Goal: Check status: Check status

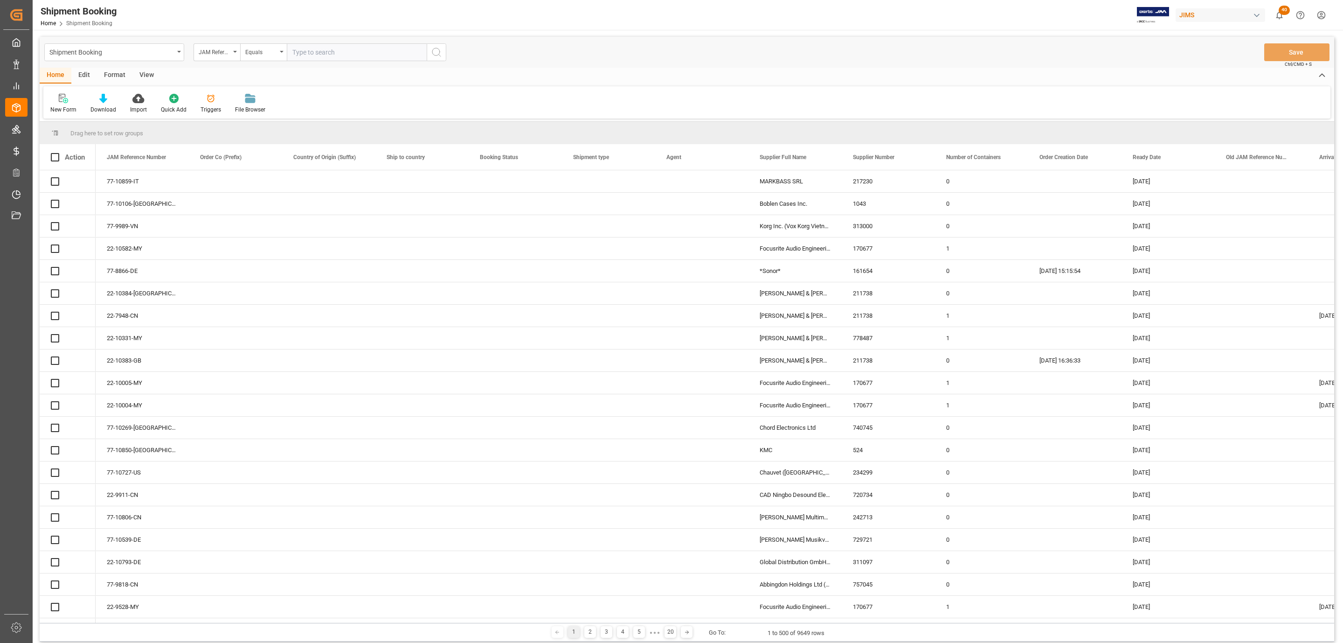
click at [338, 49] on input "text" at bounding box center [357, 52] width 140 height 18
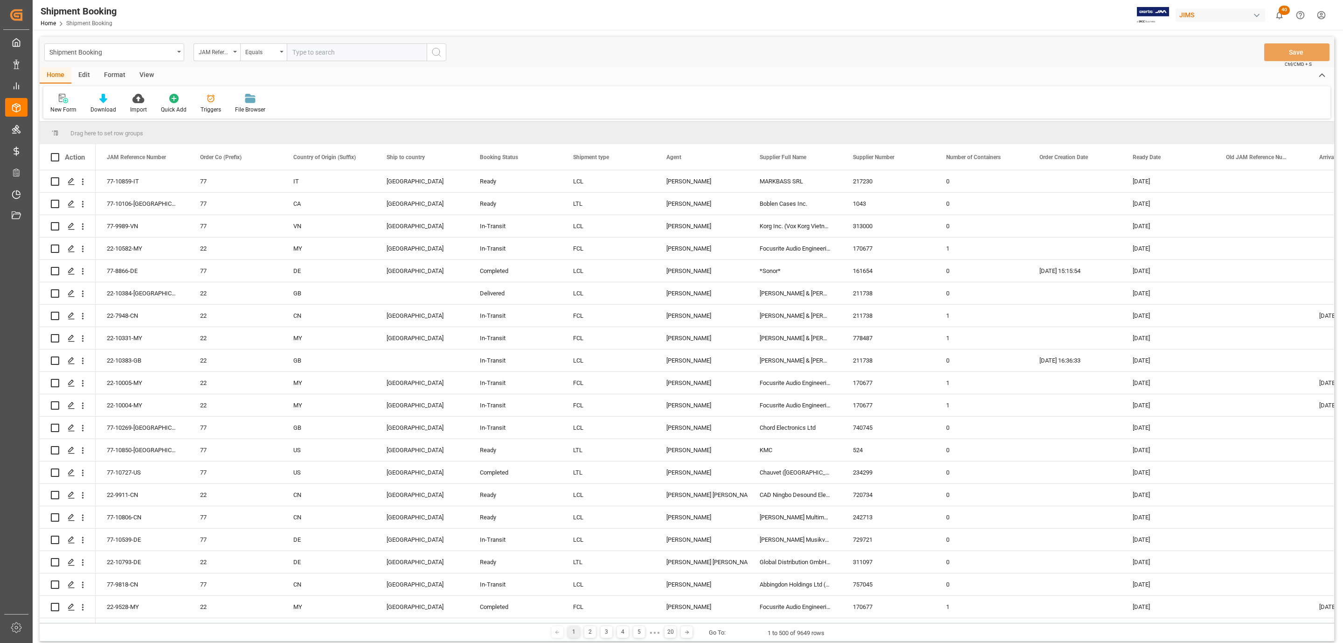
paste input "77-10664-[GEOGRAPHIC_DATA]"
type input "77-10664-[GEOGRAPHIC_DATA]"
click at [436, 55] on icon "search button" at bounding box center [436, 52] width 11 height 11
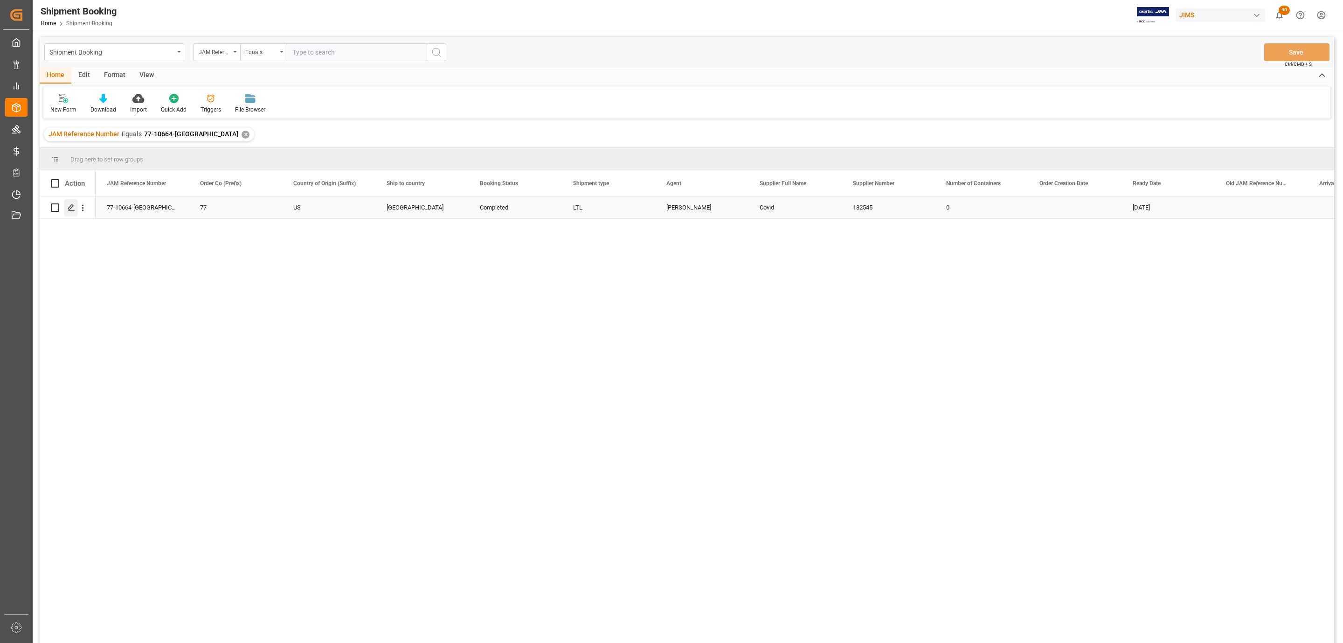
click at [70, 209] on icon "Press SPACE to select this row." at bounding box center [71, 207] width 7 height 7
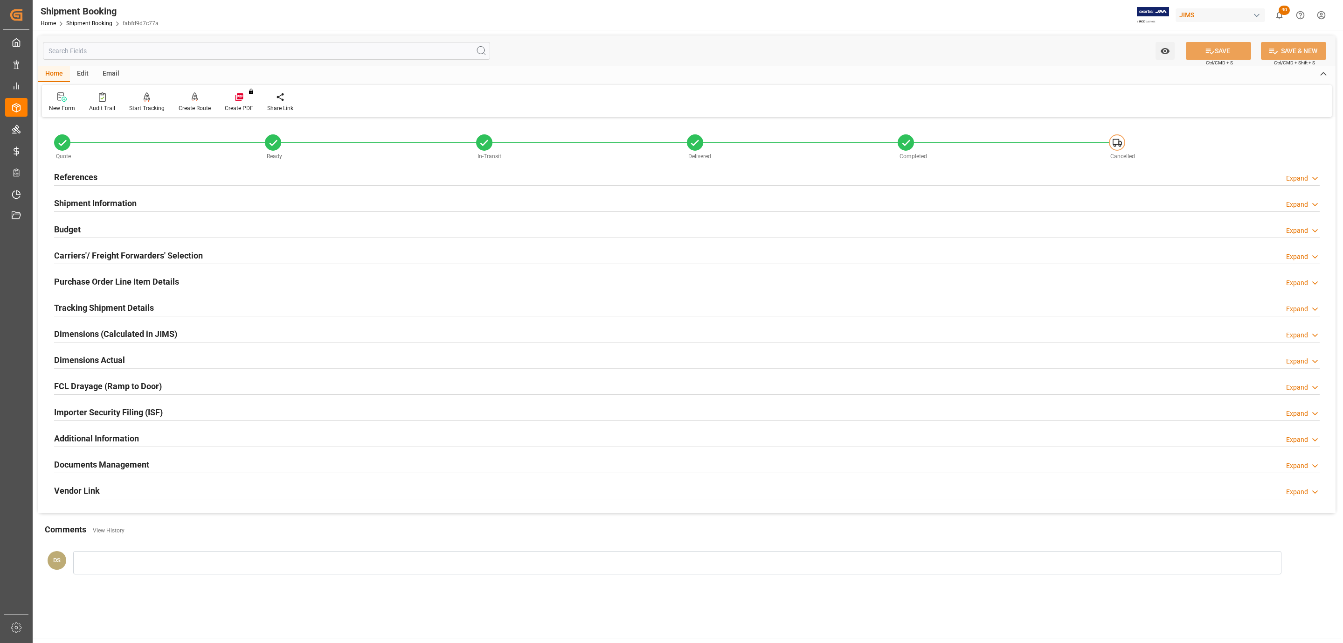
click at [91, 308] on h2 "Tracking Shipment Details" at bounding box center [104, 307] width 100 height 13
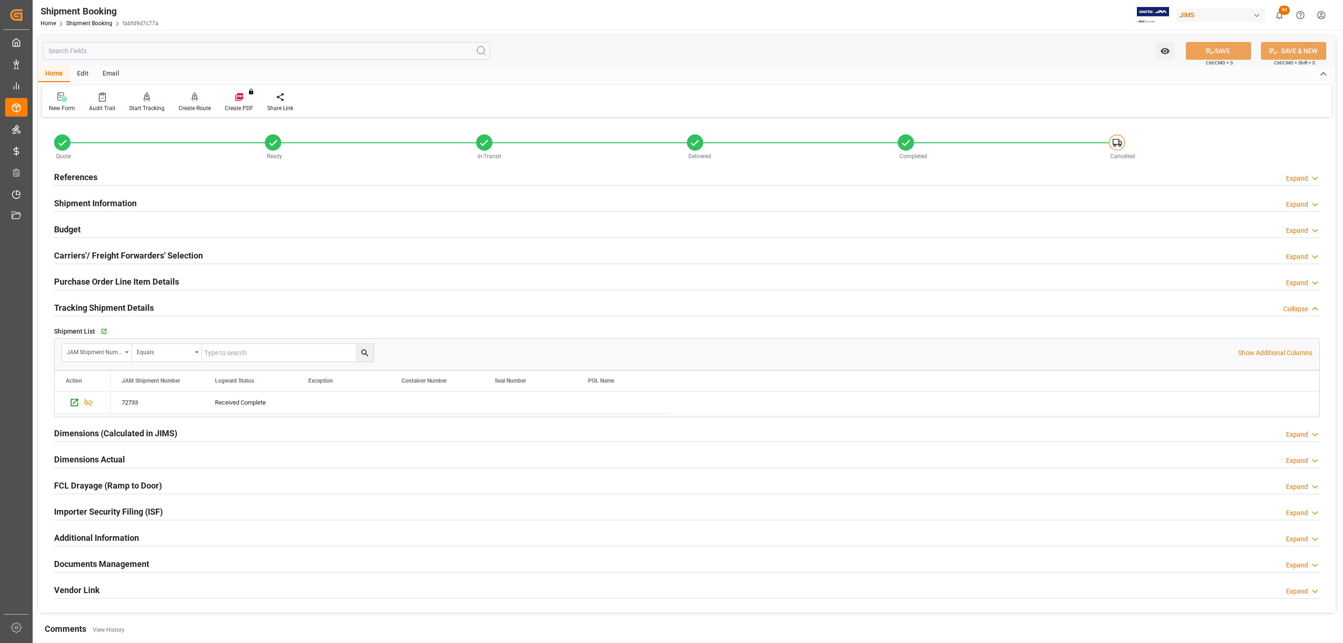
click at [86, 557] on div "Documents Management Expand" at bounding box center [687, 564] width 1279 height 26
click at [86, 559] on div "Documents Management" at bounding box center [101, 563] width 95 height 18
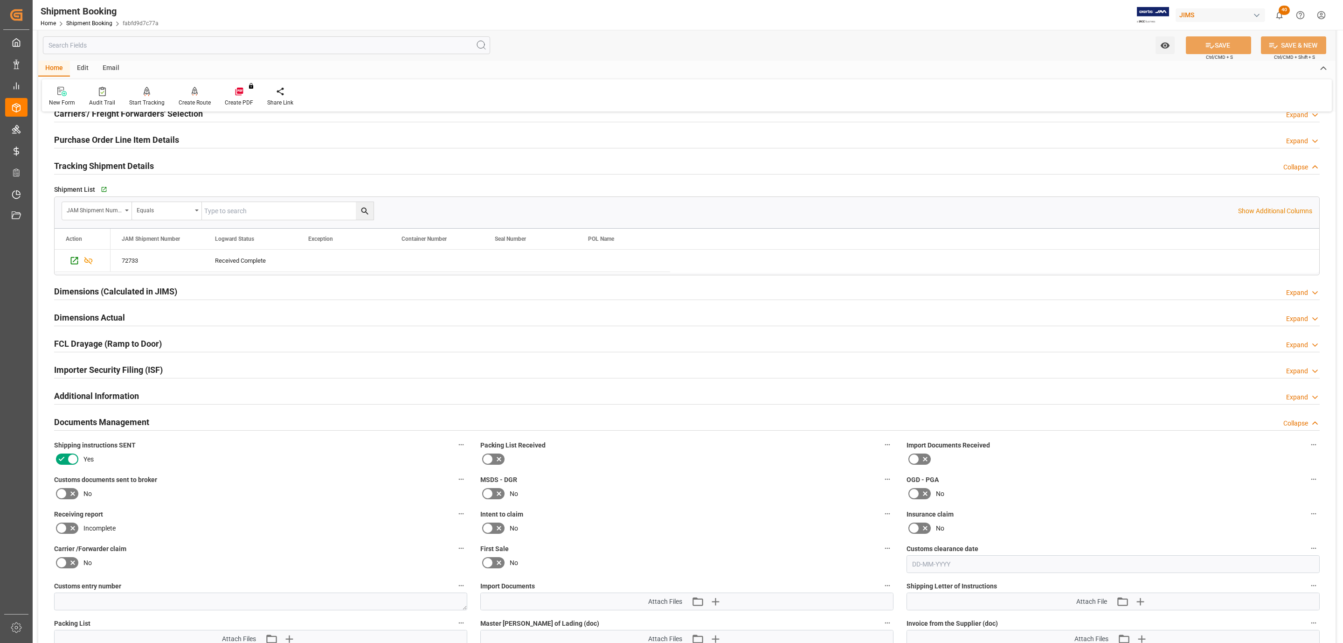
scroll to position [280, 0]
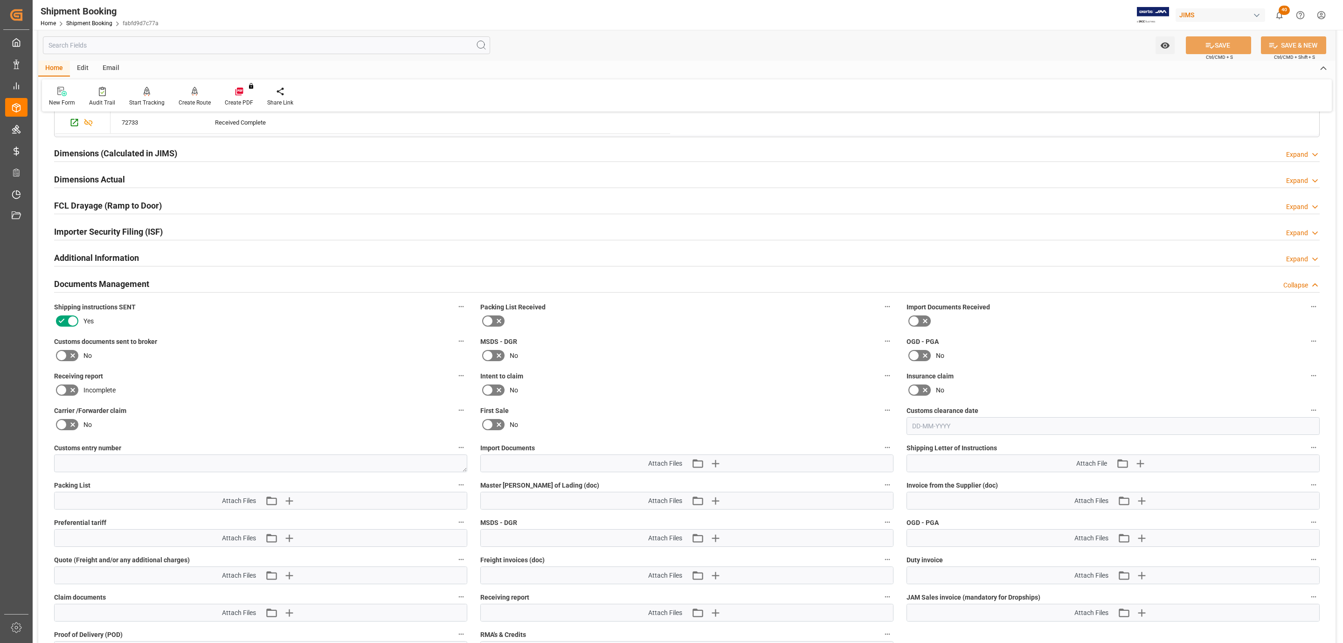
click at [63, 358] on icon at bounding box center [61, 355] width 11 height 11
click at [0, 0] on input "checkbox" at bounding box center [0, 0] width 0 height 0
click at [718, 468] on icon "button" at bounding box center [715, 463] width 15 height 15
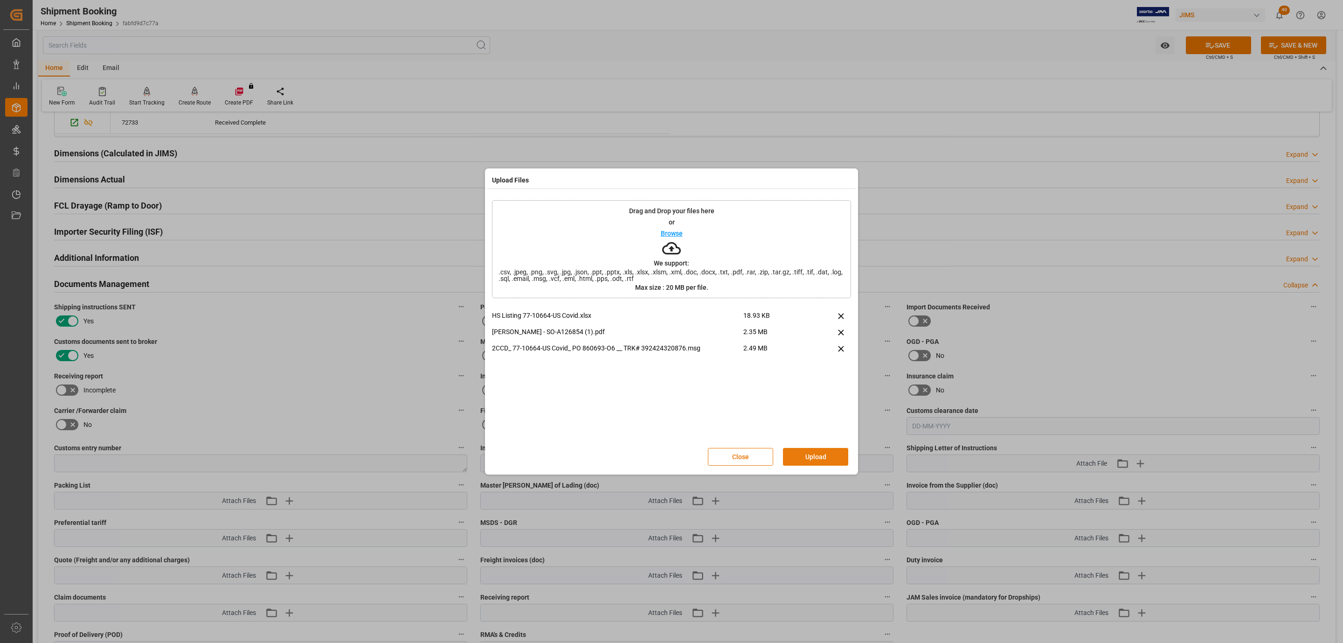
click at [814, 454] on button "Upload" at bounding box center [815, 457] width 65 height 18
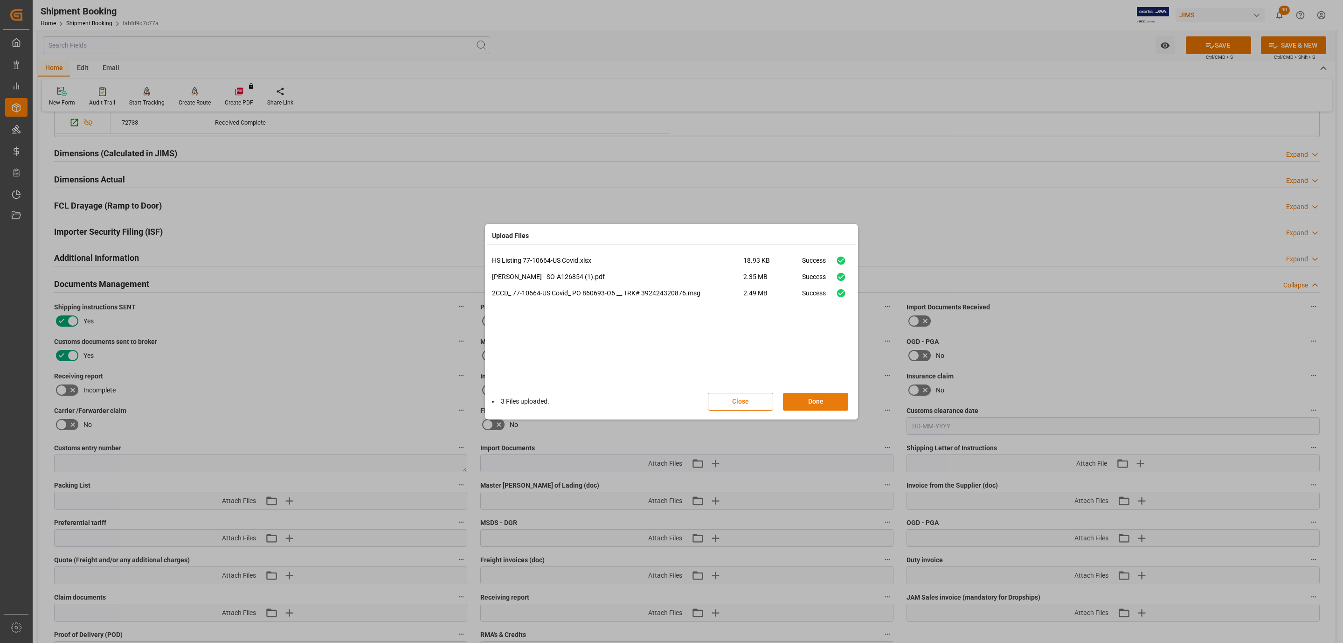
click at [801, 393] on button "Done" at bounding box center [815, 402] width 65 height 18
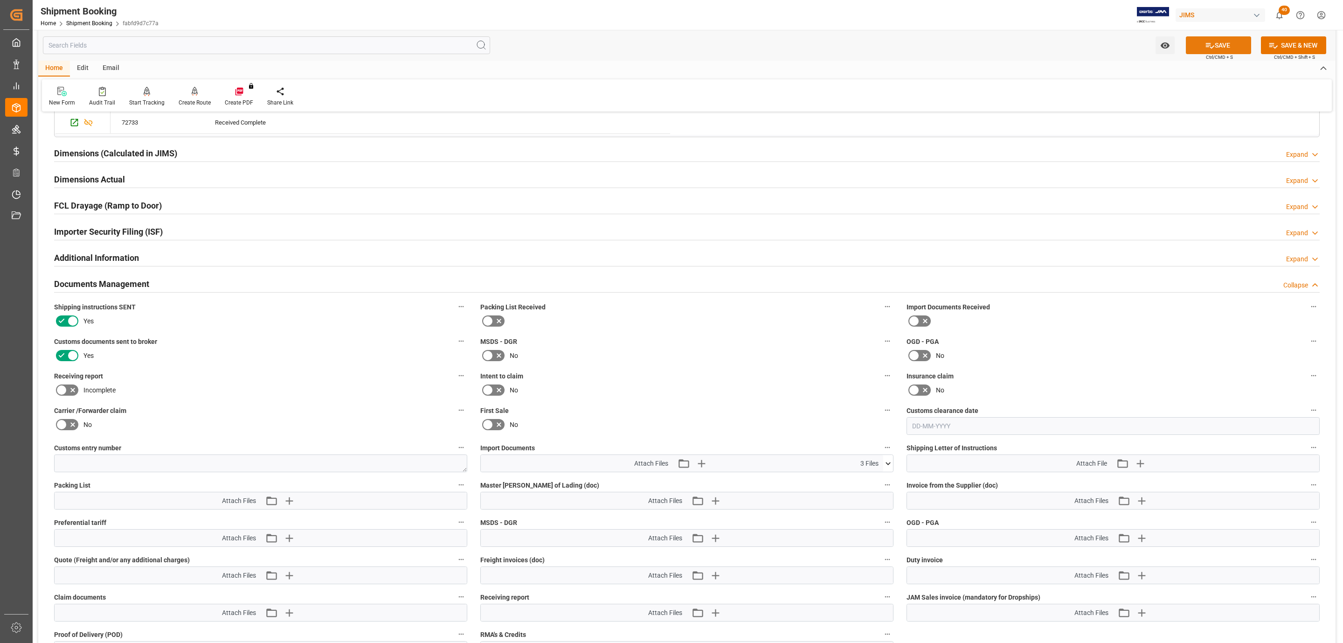
click at [1196, 45] on button "SAVE" at bounding box center [1218, 45] width 65 height 18
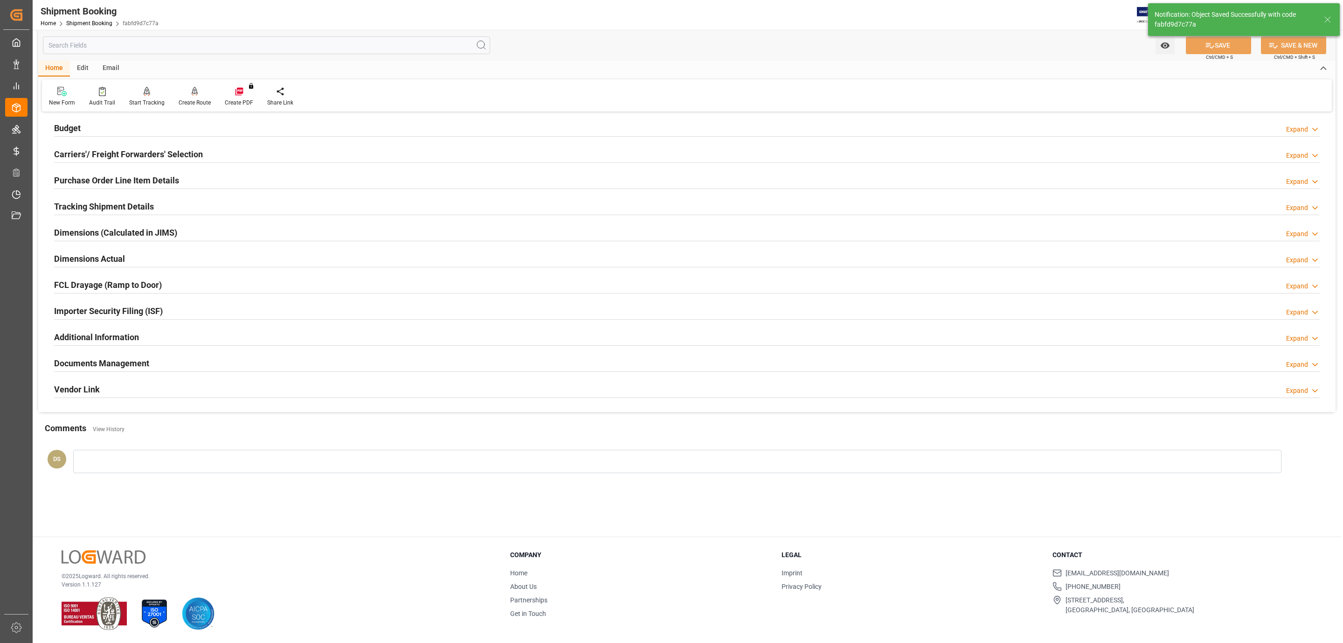
scroll to position [101, 0]
click at [146, 177] on h2 "Purchase Order Line Item Details" at bounding box center [116, 180] width 125 height 13
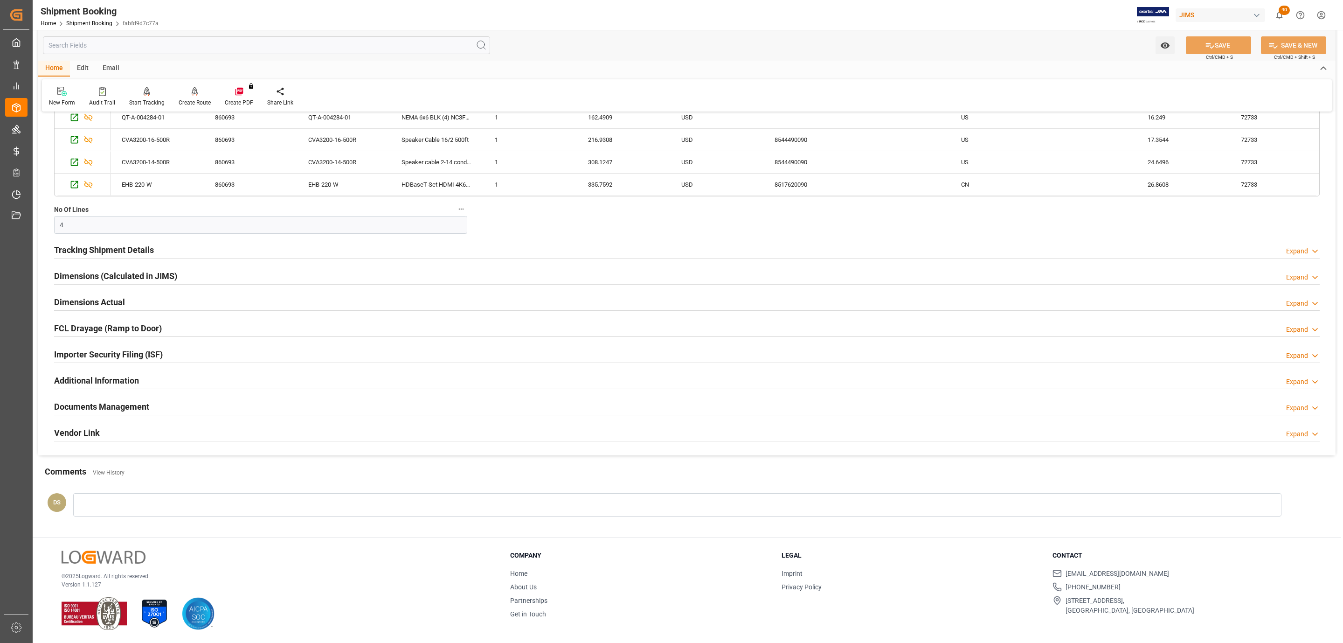
scroll to position [53, 0]
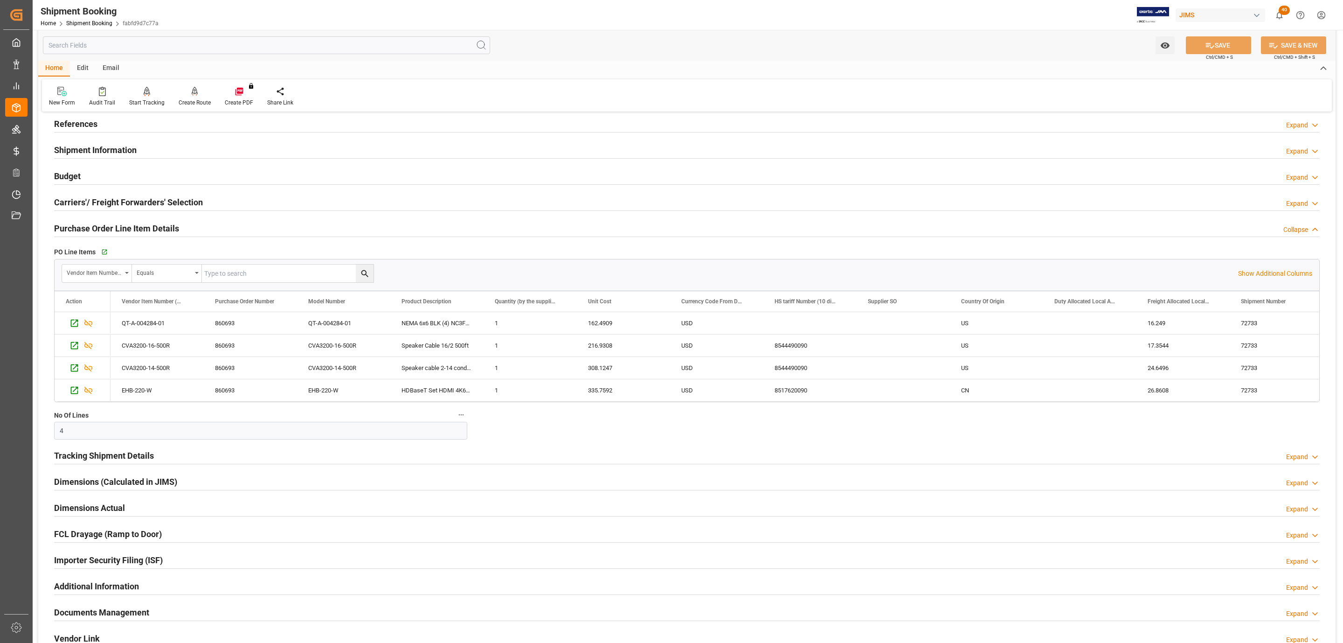
click at [112, 167] on div "Budget Expand" at bounding box center [687, 176] width 1279 height 26
click at [111, 175] on div "Budget Expand" at bounding box center [687, 176] width 1266 height 18
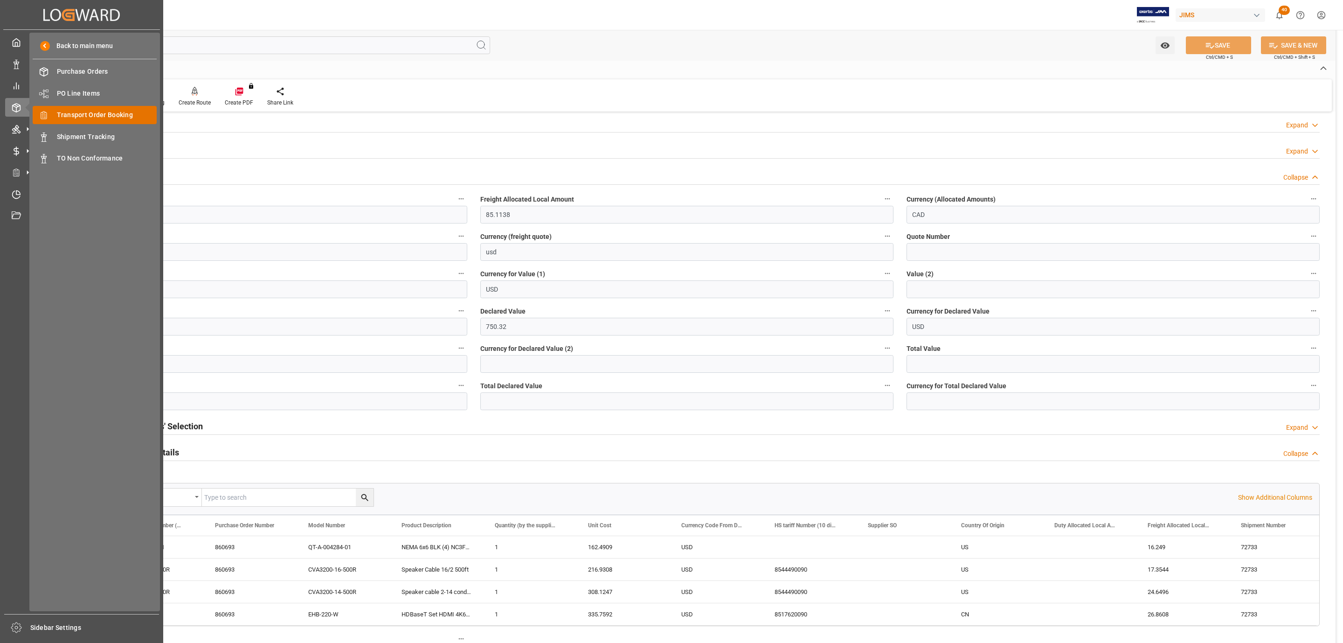
click at [118, 116] on span "Transport Order Booking" at bounding box center [107, 115] width 100 height 10
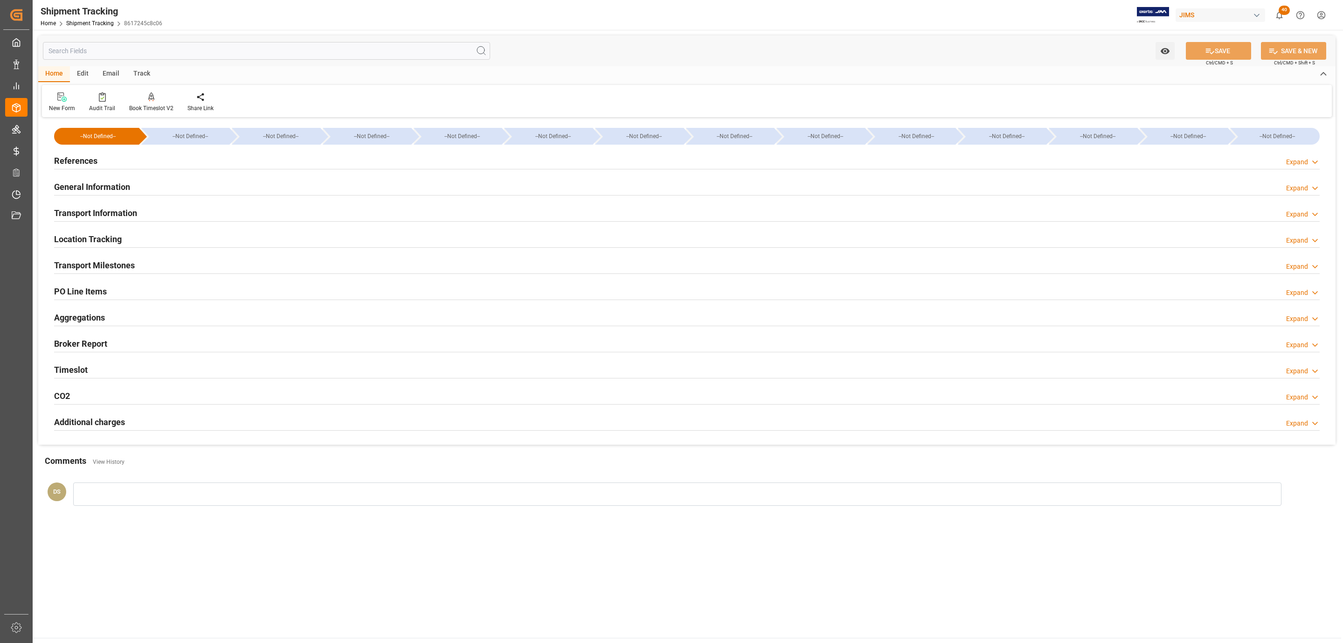
click at [97, 160] on div "References Expand" at bounding box center [687, 160] width 1266 height 18
click at [133, 164] on div "References Expand" at bounding box center [687, 160] width 1266 height 18
